Goal: Task Accomplishment & Management: Manage account settings

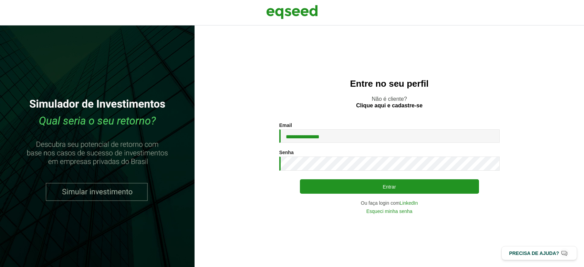
type input "**********"
click at [300, 179] on button "Entrar" at bounding box center [389, 186] width 179 height 14
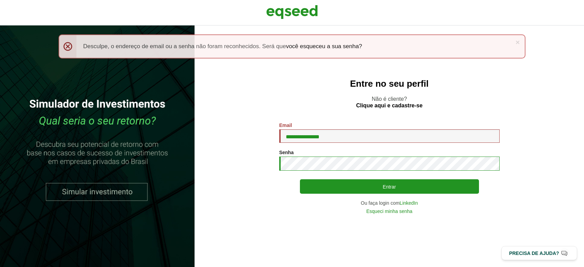
click at [300, 179] on button "Entrar" at bounding box center [389, 186] width 179 height 14
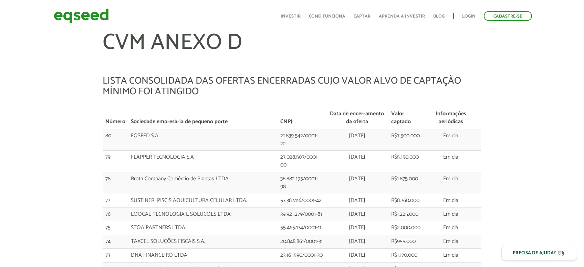
scroll to position [328, 0]
